Goal: Use online tool/utility: Utilize a website feature to perform a specific function

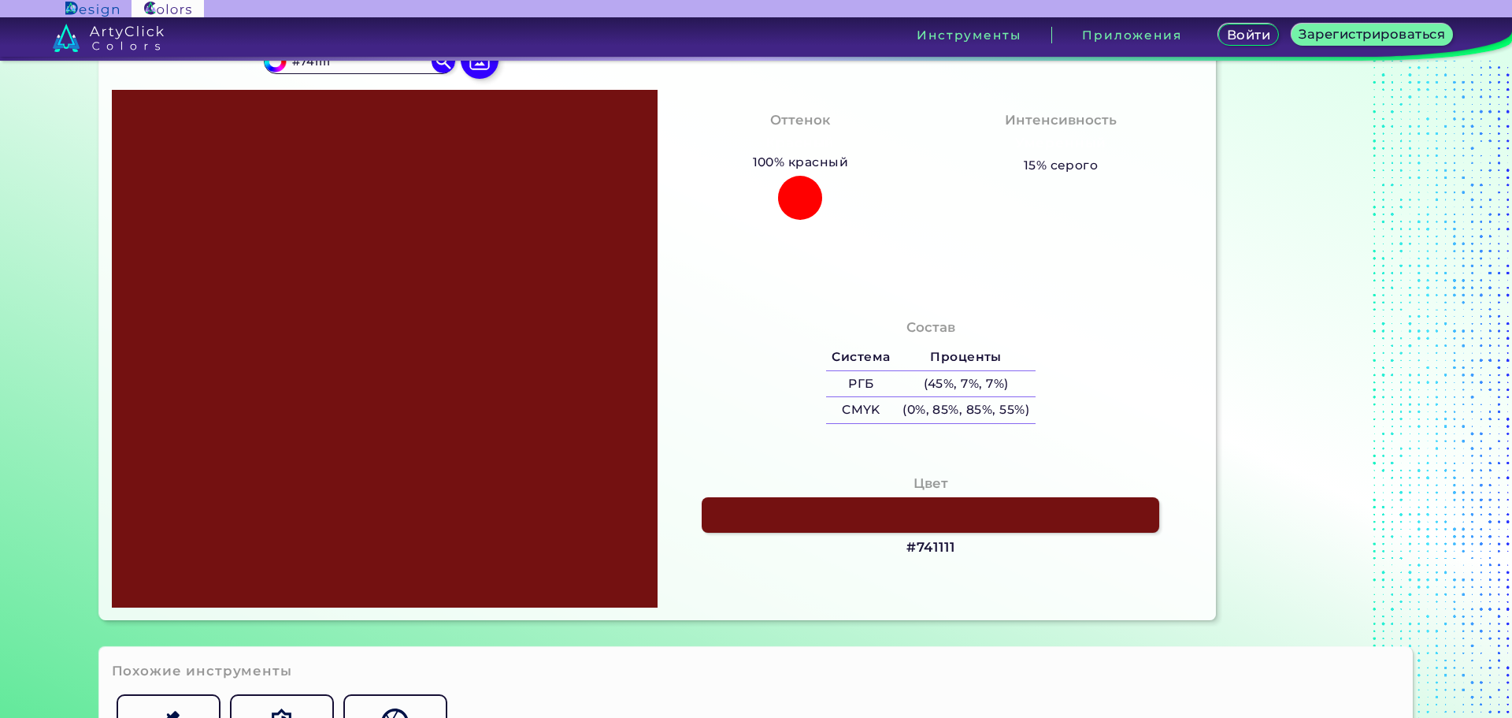
scroll to position [315, 0]
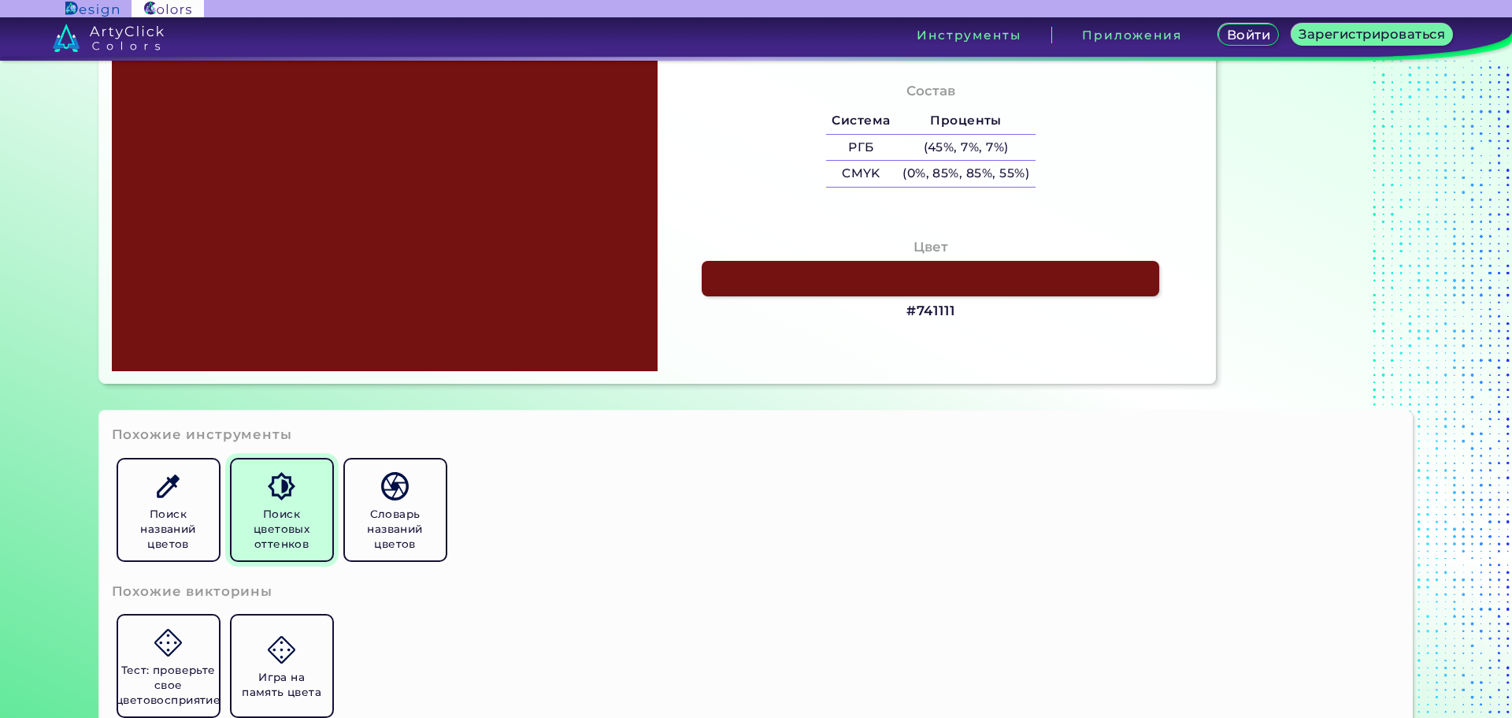
click at [284, 533] on font "Поиск цветовых оттенков" at bounding box center [282, 528] width 56 height 43
drag, startPoint x: 903, startPoint y: 309, endPoint x: 955, endPoint y: 313, distance: 52.2
click at [955, 313] on div "Цвет #741111" at bounding box center [930, 279] width 521 height 100
copy font "#741111"
click at [241, 515] on h5 "Поиск цветовых оттенков" at bounding box center [282, 528] width 88 height 45
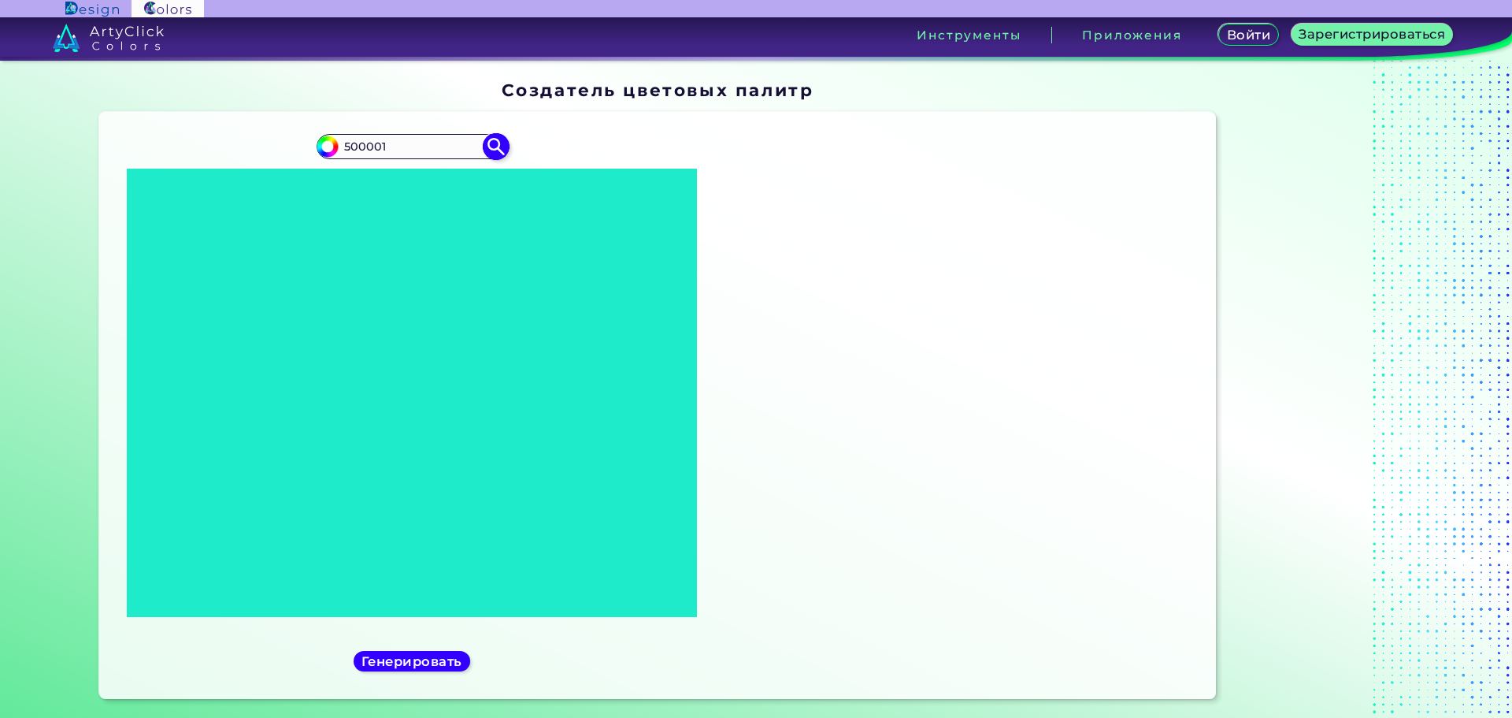
click at [319, 146] on input "#000000" at bounding box center [326, 145] width 20 height 20
click at [388, 141] on input "500001" at bounding box center [412, 145] width 146 height 21
click at [317, 138] on input "#000000" at bounding box center [326, 145] width 20 height 20
type input "#500001"
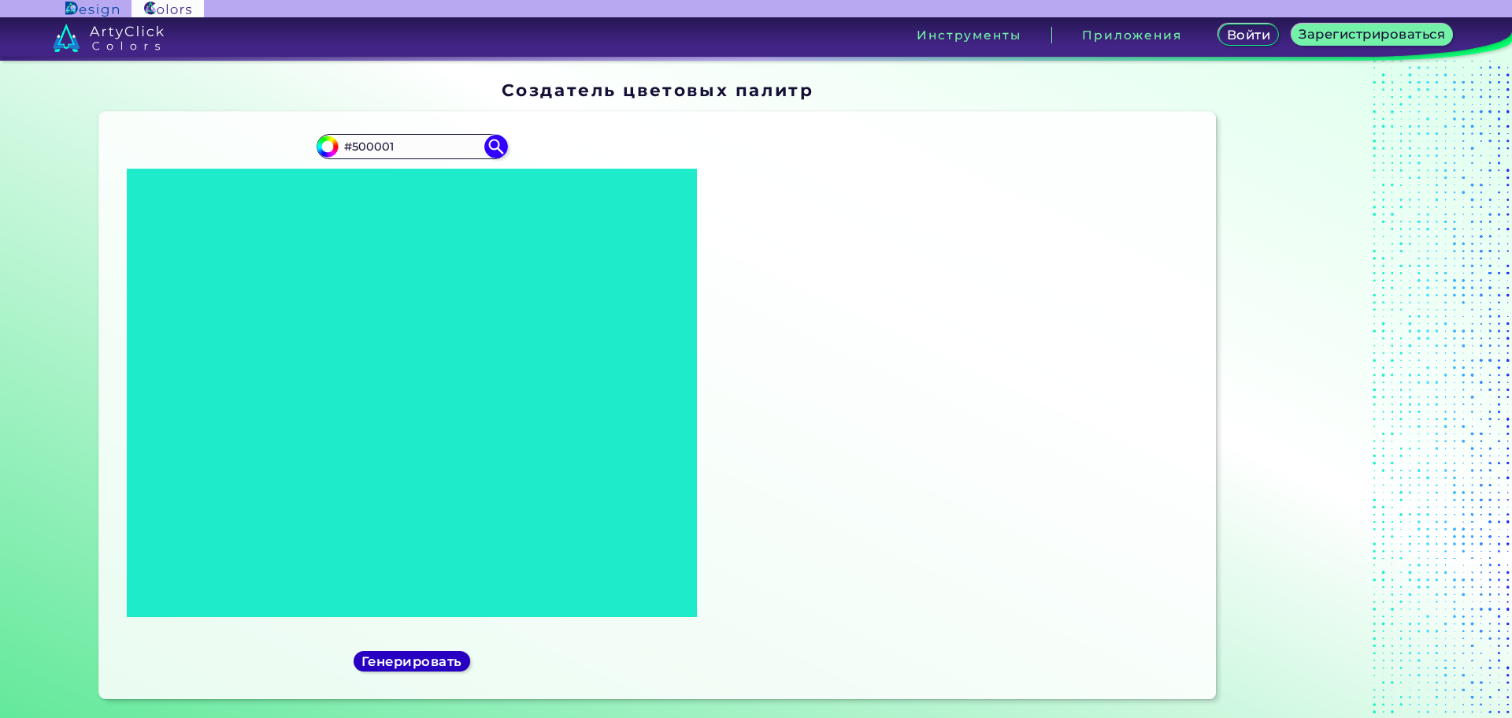
click at [426, 655] on font "Генерировать" at bounding box center [411, 661] width 91 height 14
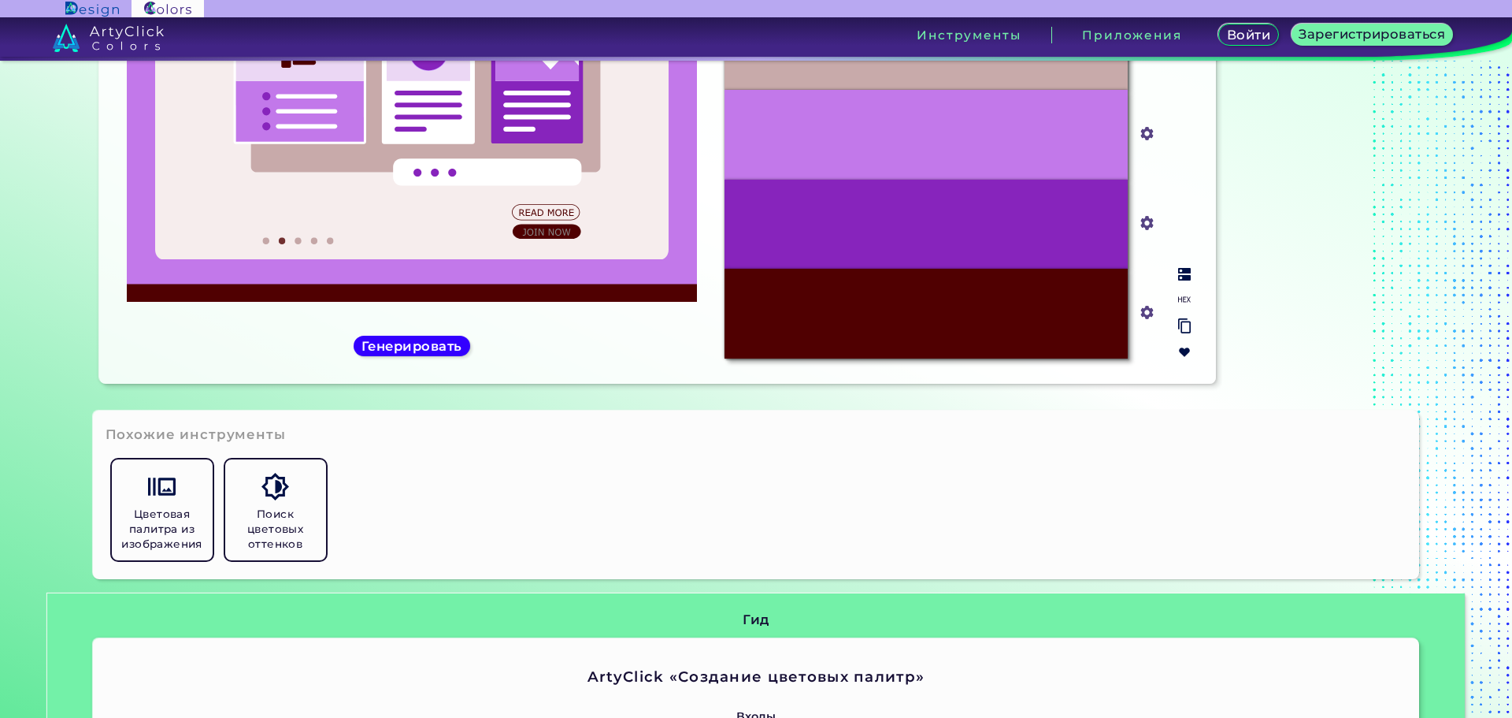
scroll to position [236, 0]
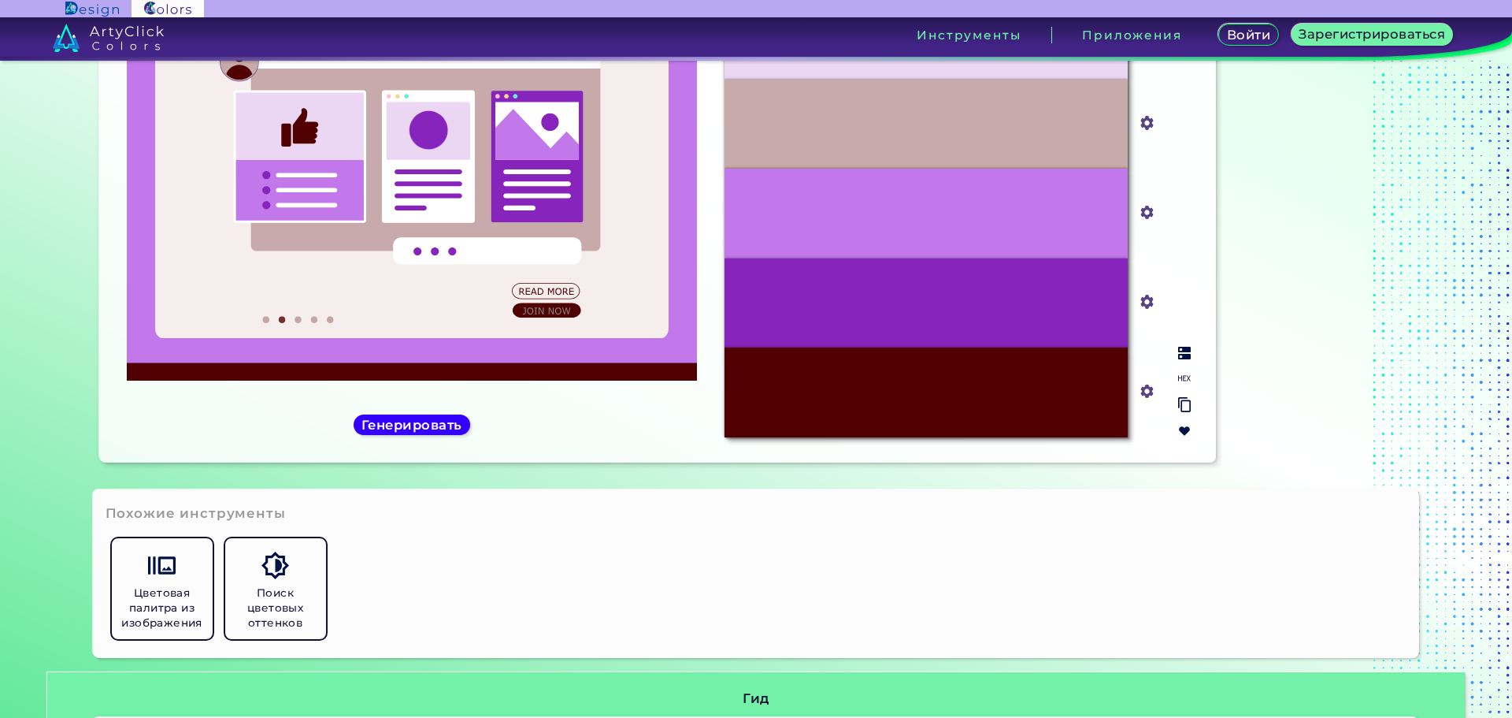
click at [1147, 299] on input "#8724bc" at bounding box center [1144, 301] width 20 height 20
type input "#767378"
click at [1208, 233] on div "Упс, что-то пошло не так. Попробуйте ещё раз. #F6EDED #f6eded #EBD7F4 #ebd7f4 #…" at bounding box center [658, 169] width 1118 height 587
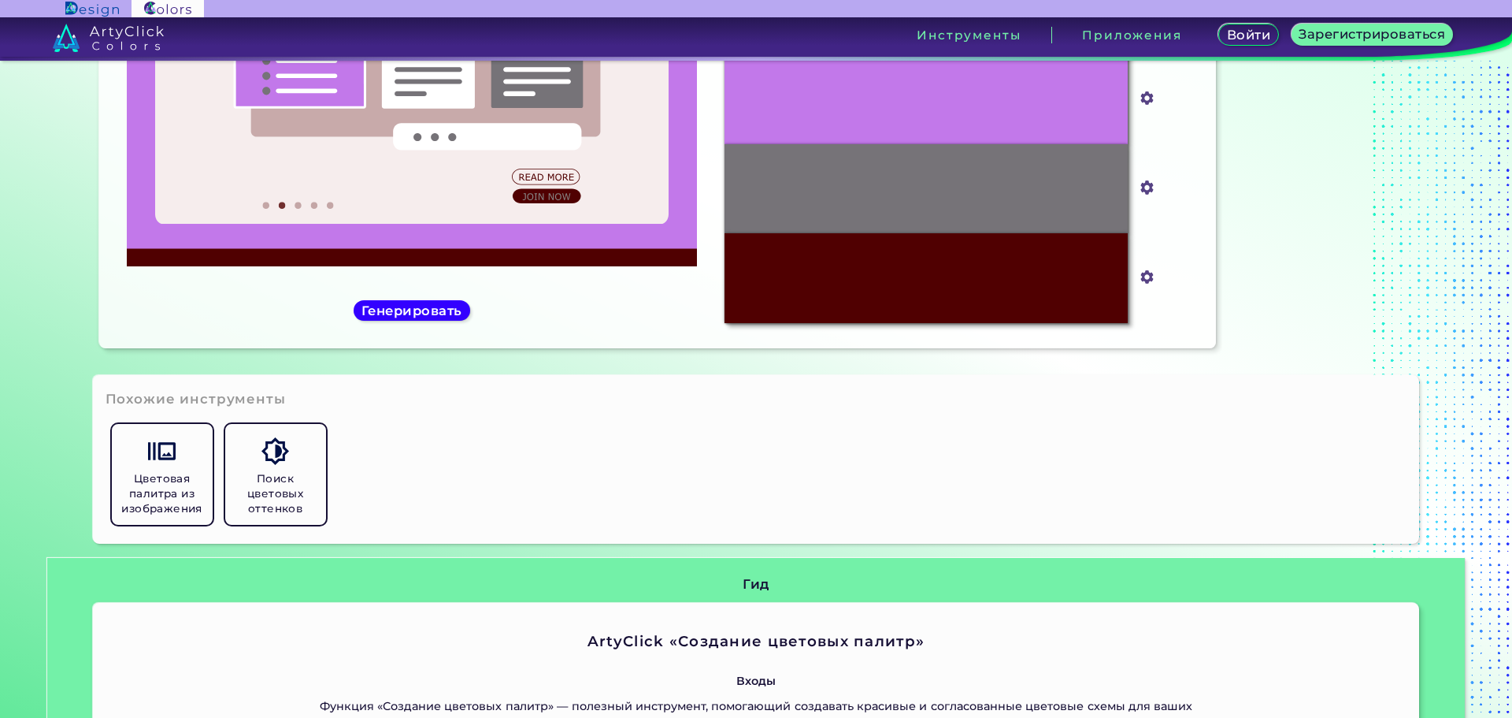
scroll to position [0, 0]
